Goal: Transaction & Acquisition: Book appointment/travel/reservation

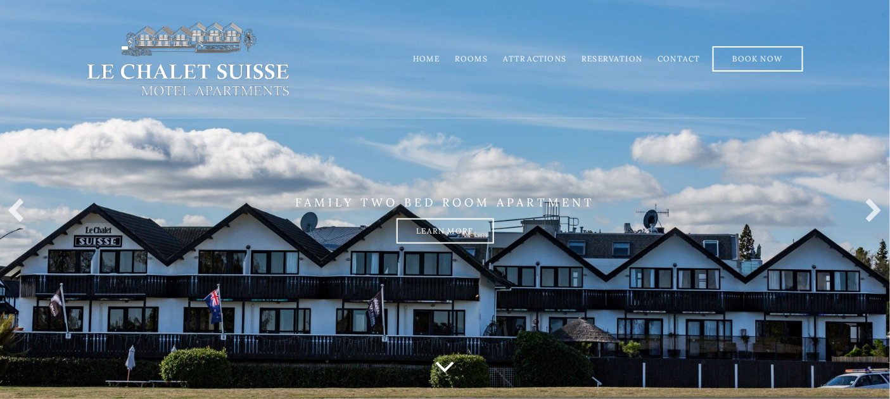
click at [466, 59] on link "Rooms" at bounding box center [471, 59] width 33 height 10
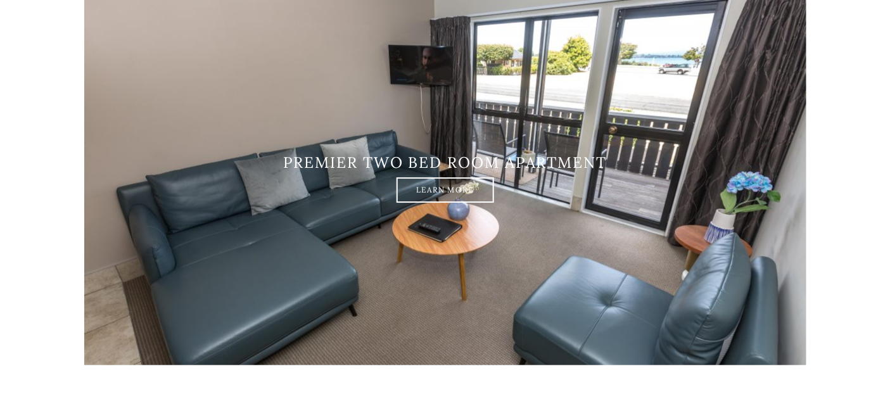
scroll to position [2296, 0]
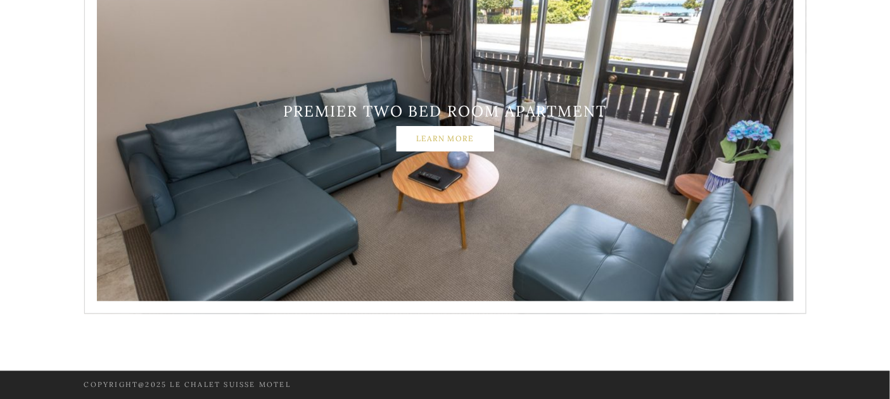
click at [463, 139] on link "Learn More" at bounding box center [446, 138] width 98 height 25
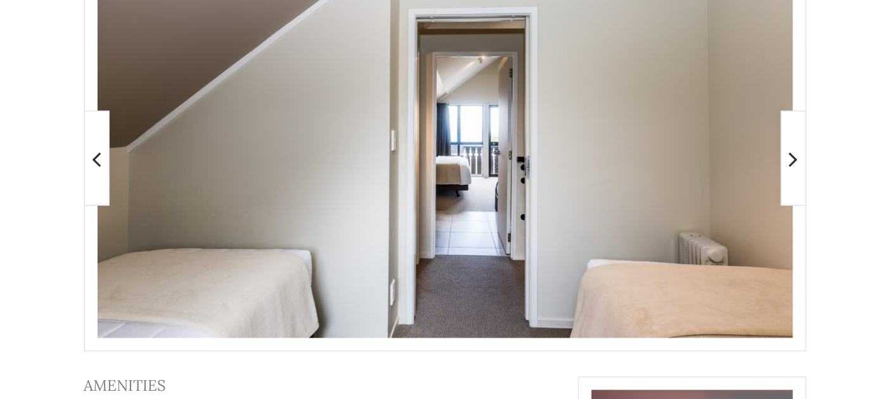
scroll to position [253, 0]
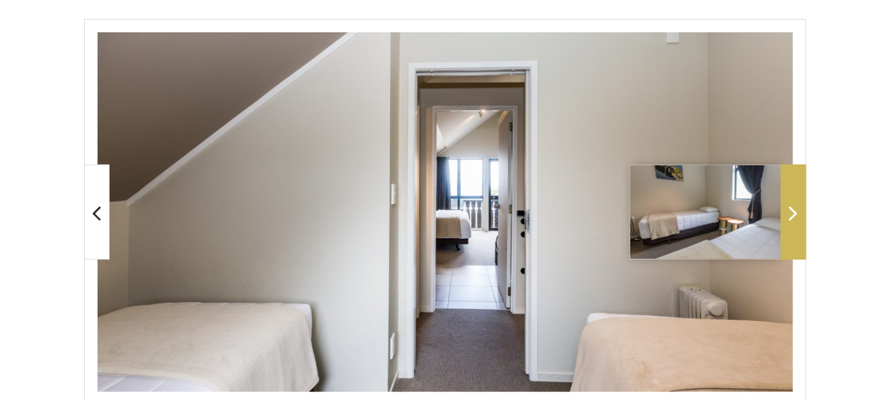
click at [786, 210] on span at bounding box center [793, 212] width 25 height 95
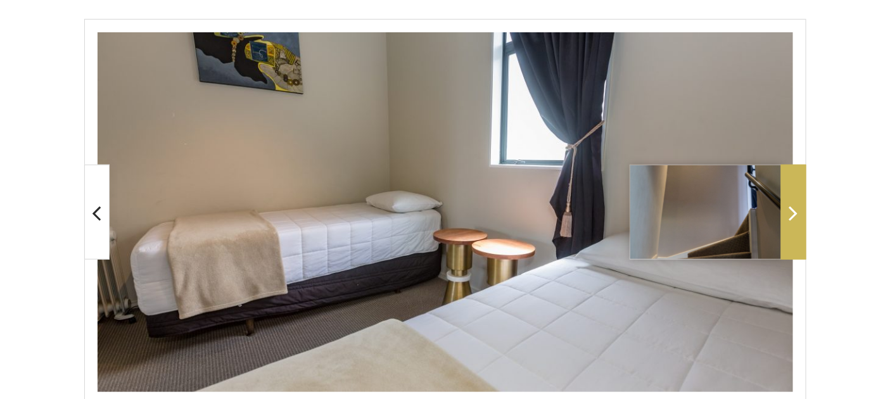
click at [786, 210] on span at bounding box center [793, 212] width 25 height 95
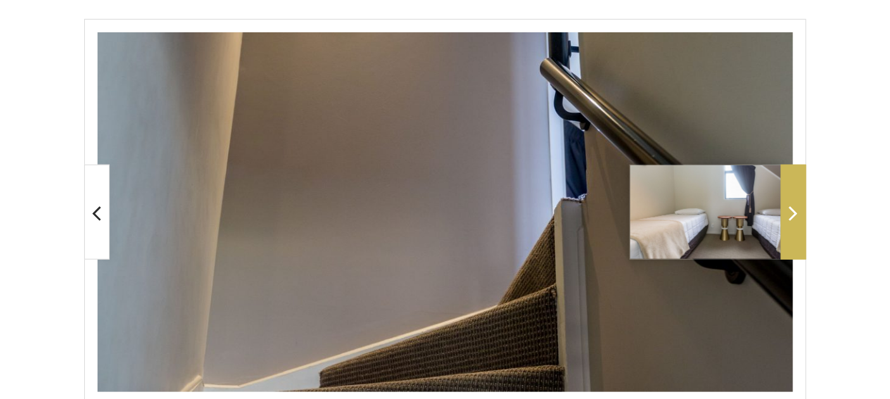
click at [786, 210] on span at bounding box center [793, 212] width 25 height 95
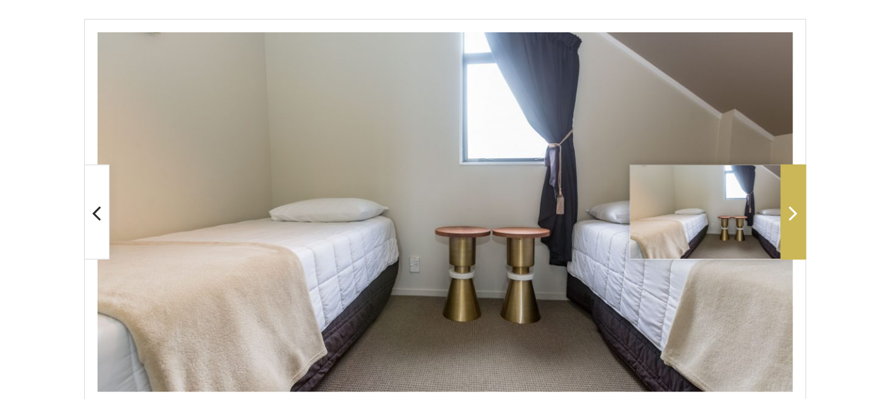
click at [786, 210] on span at bounding box center [793, 212] width 25 height 95
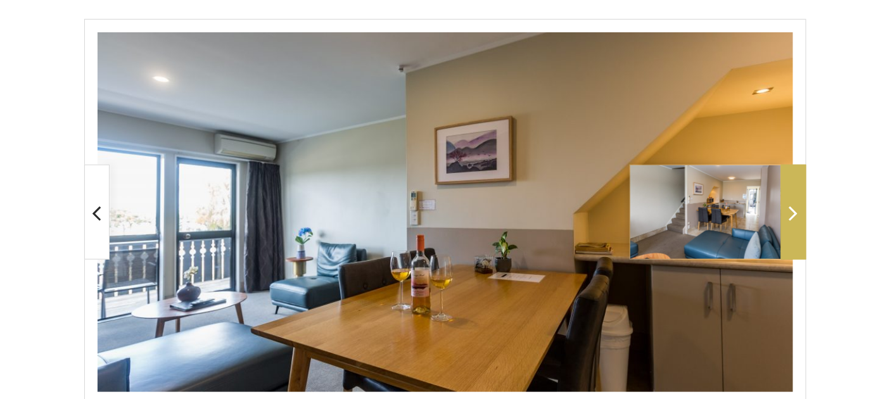
click at [786, 210] on span at bounding box center [793, 212] width 25 height 95
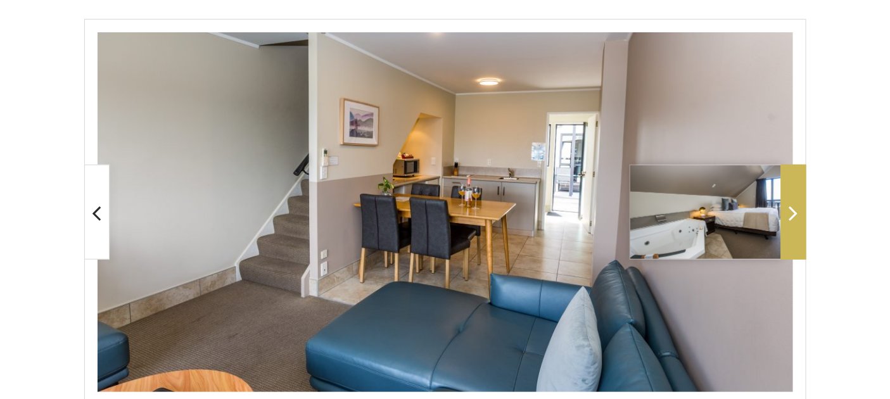
click at [786, 210] on span at bounding box center [793, 212] width 25 height 95
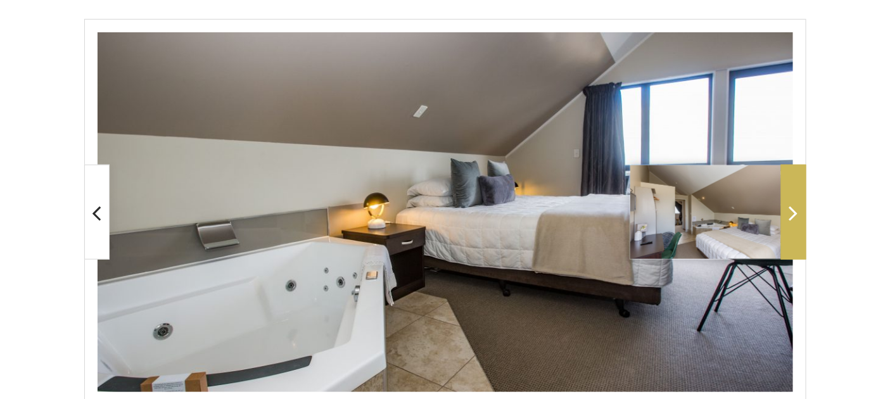
click at [786, 210] on span at bounding box center [793, 212] width 25 height 95
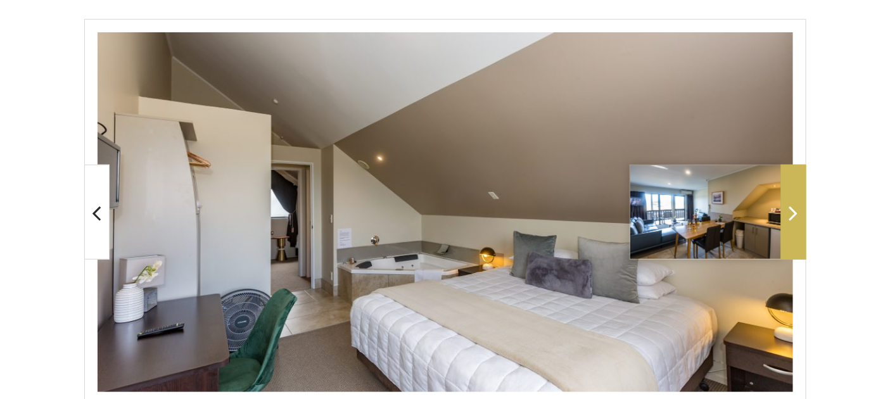
click at [786, 210] on span at bounding box center [793, 212] width 25 height 95
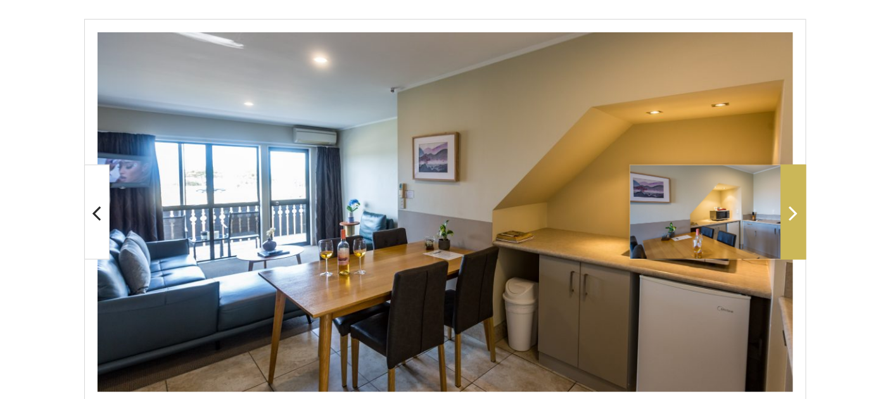
click at [786, 210] on span at bounding box center [793, 212] width 25 height 95
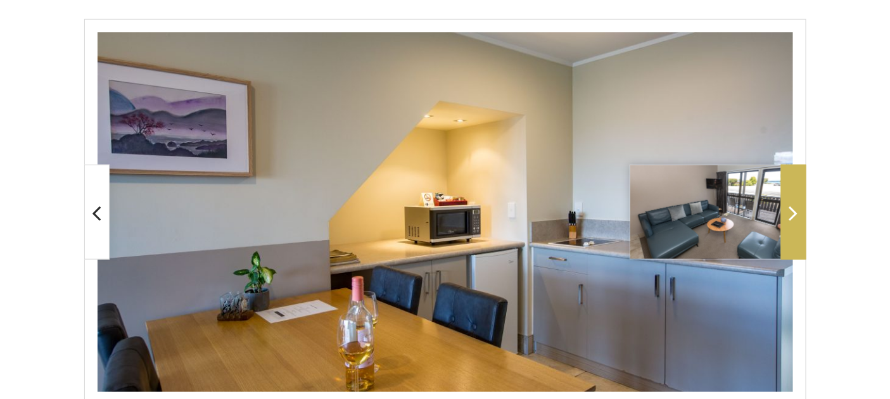
click at [786, 210] on span at bounding box center [793, 212] width 25 height 95
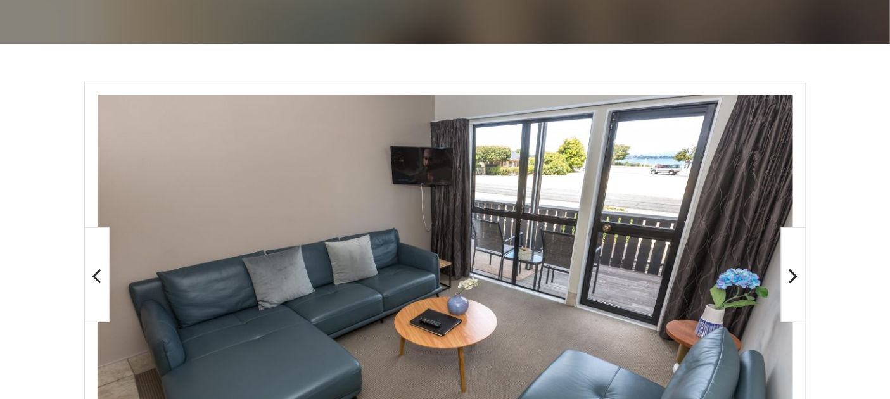
scroll to position [606, 0]
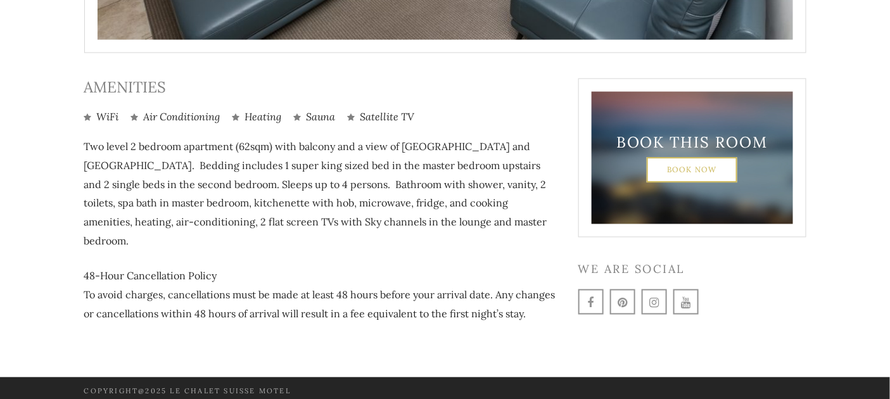
click at [672, 165] on link "Book Now" at bounding box center [692, 169] width 91 height 25
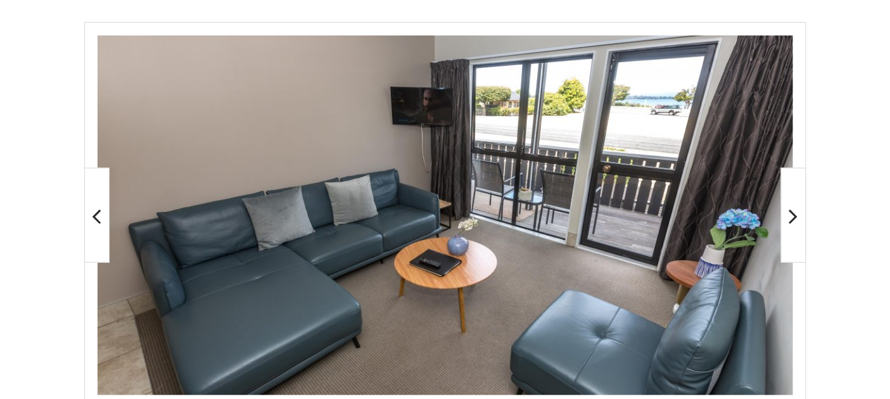
scroll to position [253, 0]
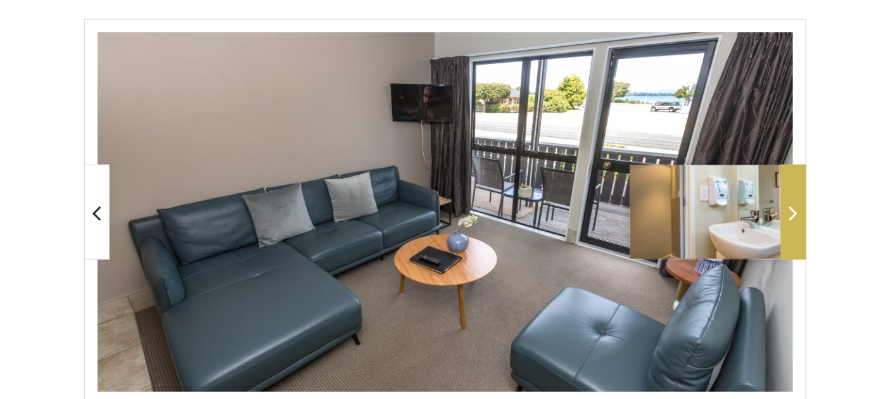
click at [784, 229] on span at bounding box center [793, 212] width 25 height 95
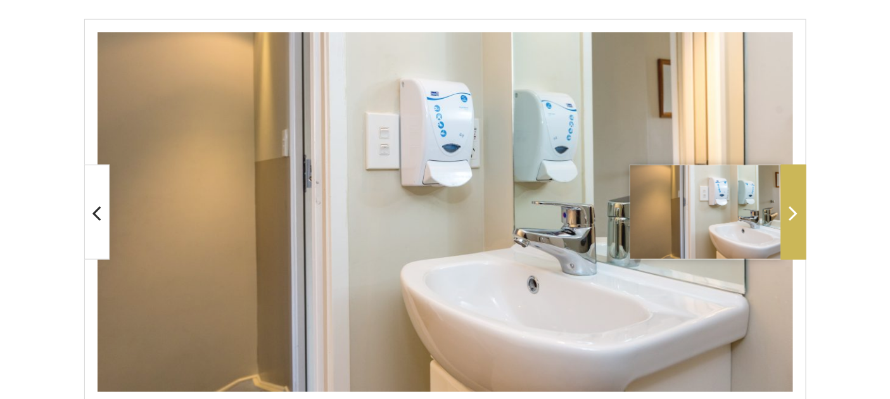
click at [784, 229] on span at bounding box center [793, 212] width 25 height 95
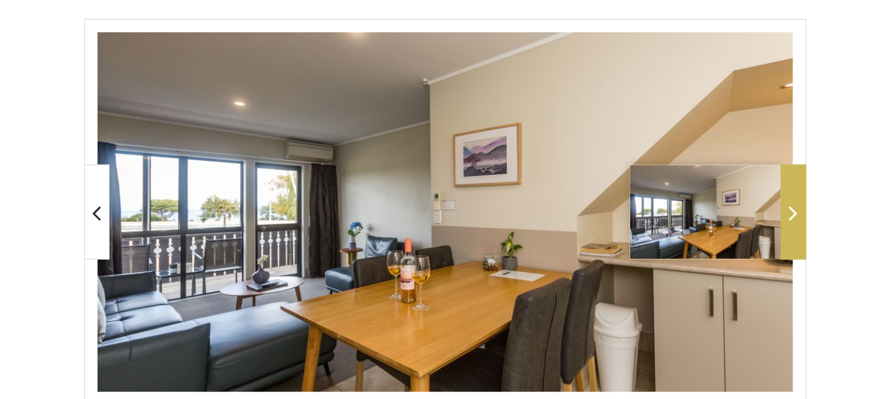
click at [784, 229] on span at bounding box center [793, 212] width 25 height 95
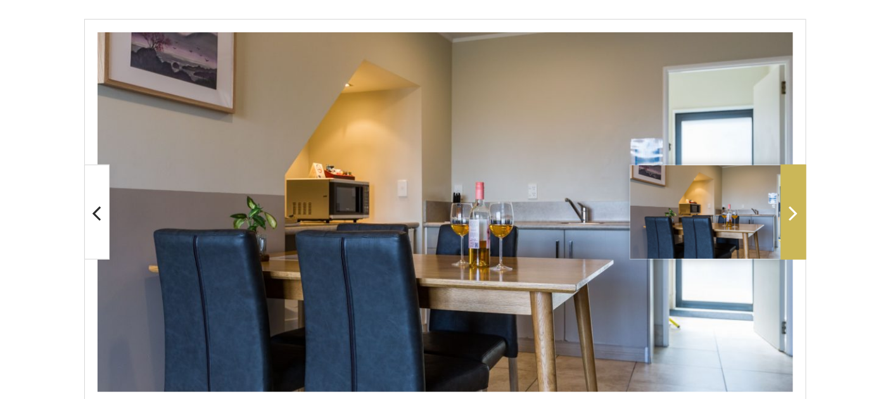
click at [784, 229] on span at bounding box center [793, 212] width 25 height 95
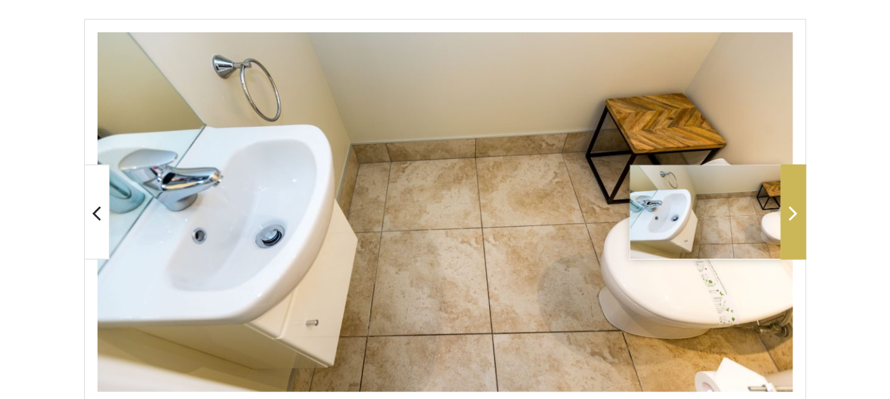
click at [784, 229] on span at bounding box center [793, 212] width 25 height 95
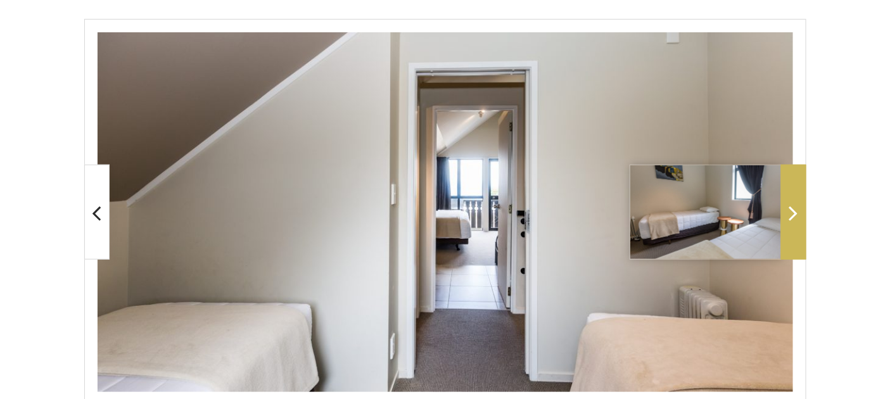
click at [784, 229] on span at bounding box center [793, 212] width 25 height 95
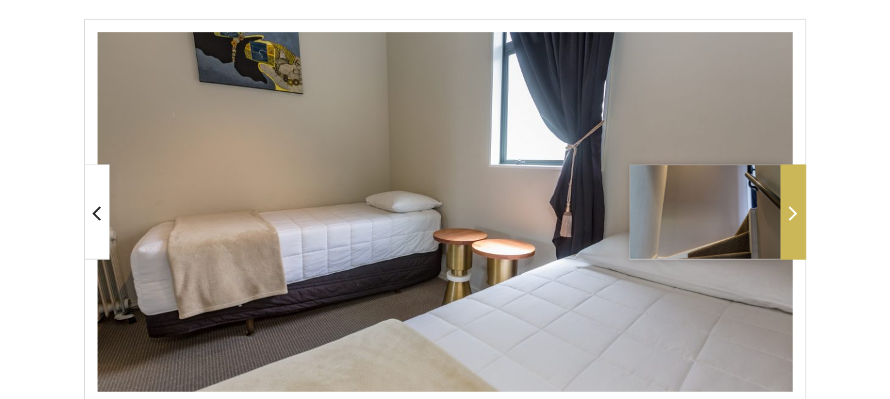
click at [784, 229] on span at bounding box center [793, 212] width 25 height 95
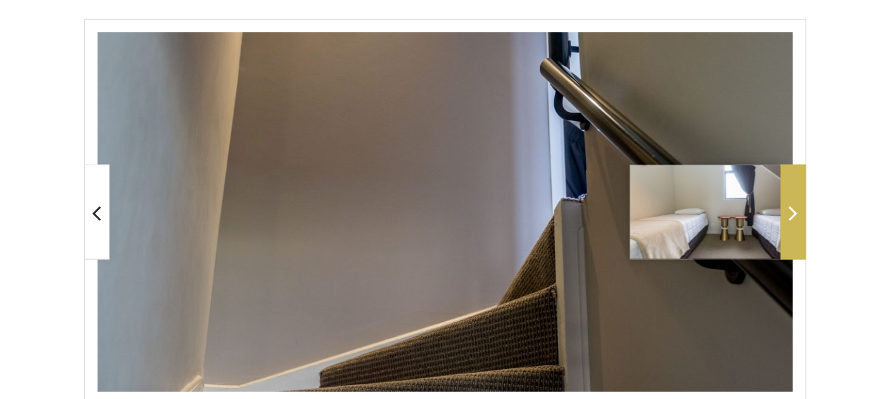
click at [784, 229] on span at bounding box center [793, 212] width 25 height 95
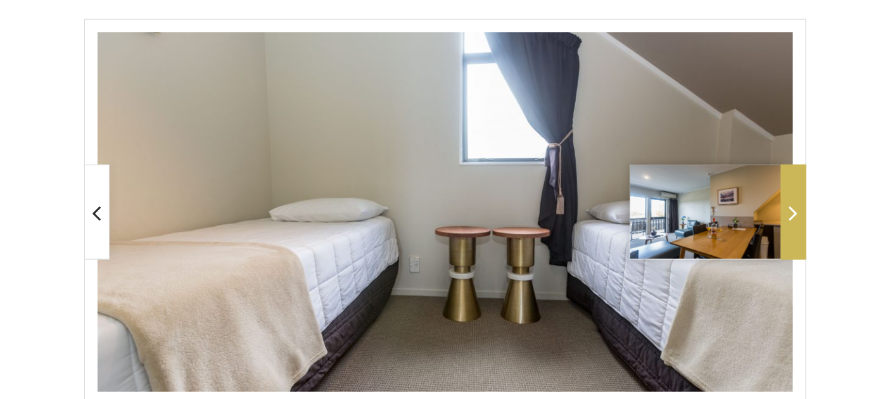
click at [784, 229] on span at bounding box center [793, 212] width 25 height 95
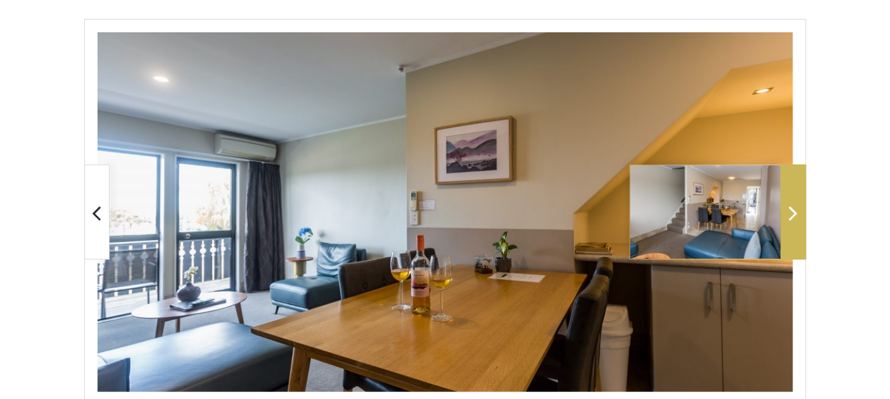
click at [784, 229] on span at bounding box center [793, 212] width 25 height 95
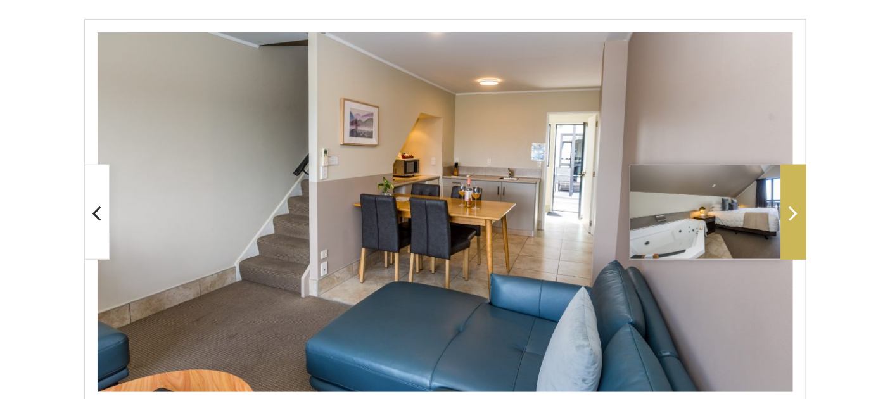
click at [784, 229] on span at bounding box center [793, 212] width 25 height 95
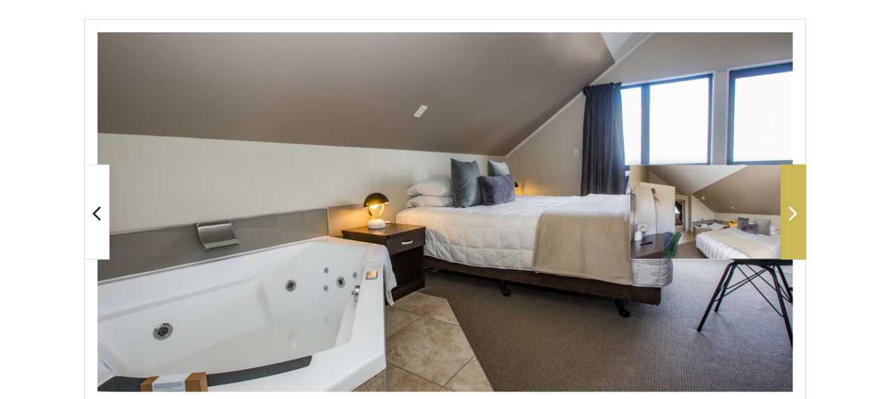
click at [784, 229] on span at bounding box center [793, 212] width 25 height 95
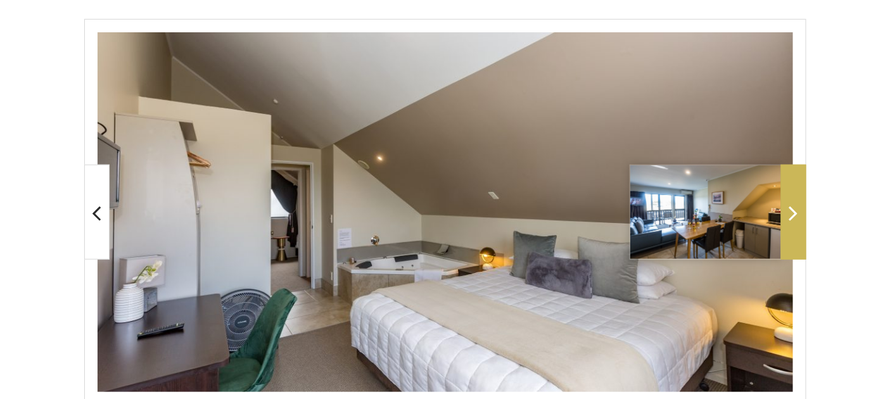
click at [784, 229] on span at bounding box center [793, 212] width 25 height 95
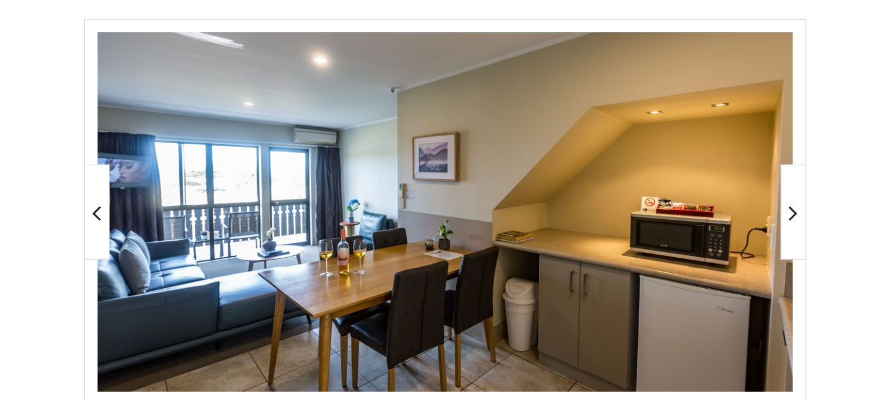
scroll to position [0, 0]
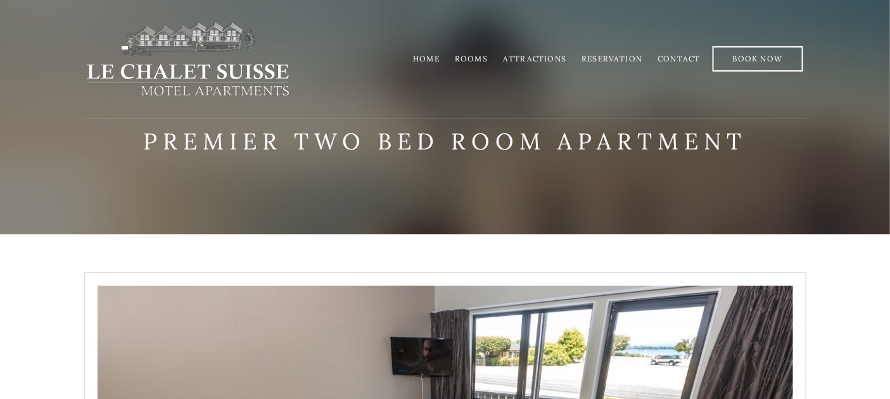
click at [438, 56] on link "Home" at bounding box center [426, 59] width 27 height 10
